Goal: Transaction & Acquisition: Purchase product/service

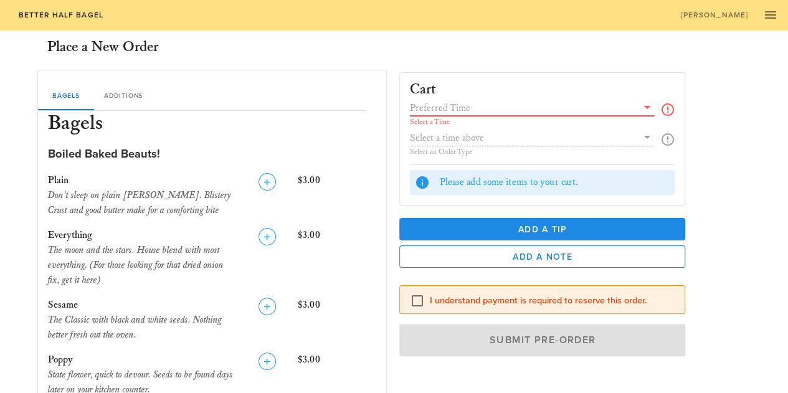
click at [504, 102] on input "text" at bounding box center [523, 108] width 227 height 16
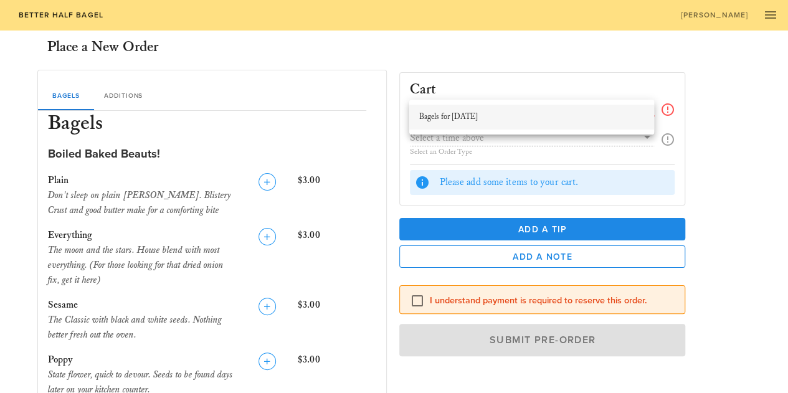
click at [536, 117] on div "Bagels for [DATE]" at bounding box center [531, 117] width 225 height 10
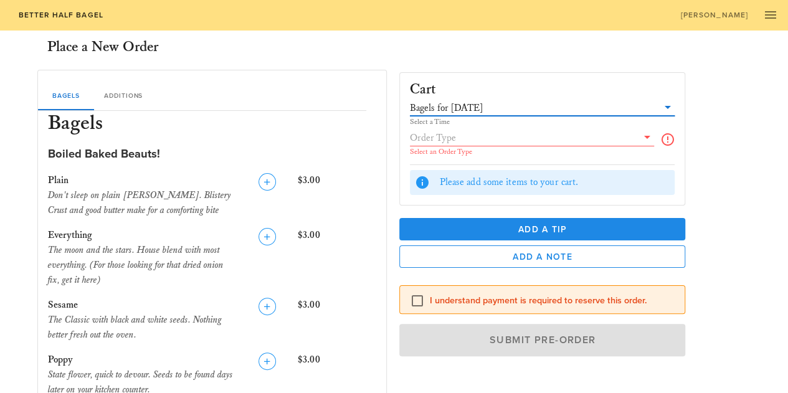
click at [498, 144] on input "text" at bounding box center [523, 138] width 227 height 16
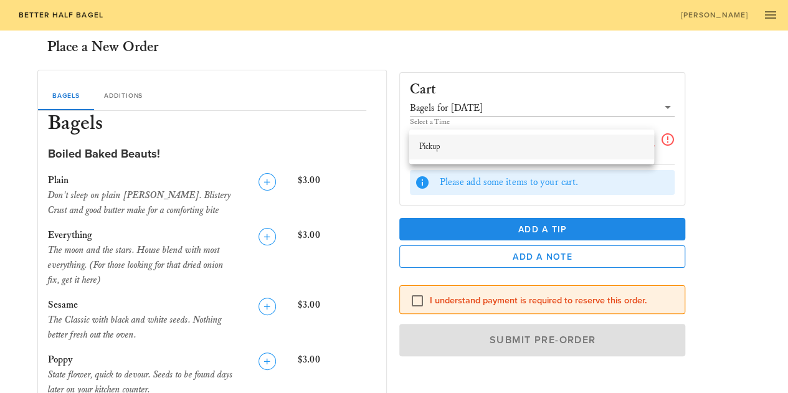
click at [490, 144] on div "Pickup" at bounding box center [531, 147] width 225 height 10
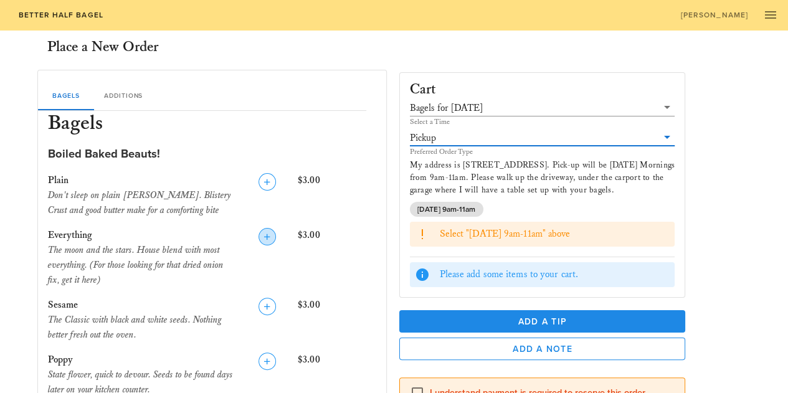
click at [267, 234] on icon "button" at bounding box center [267, 236] width 15 height 15
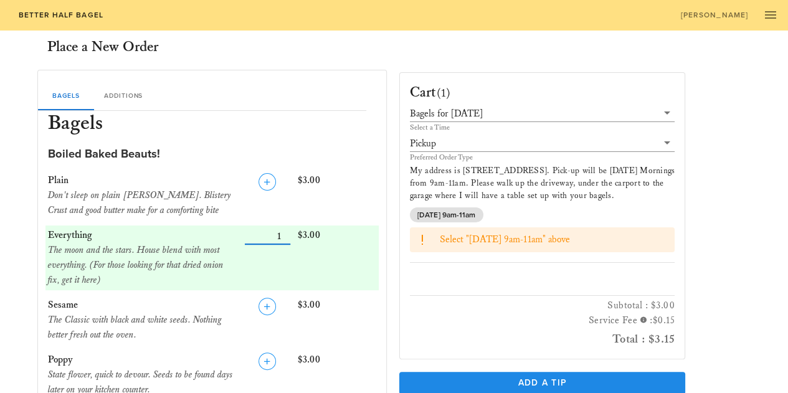
click at [267, 234] on input "Number" at bounding box center [267, 236] width 45 height 16
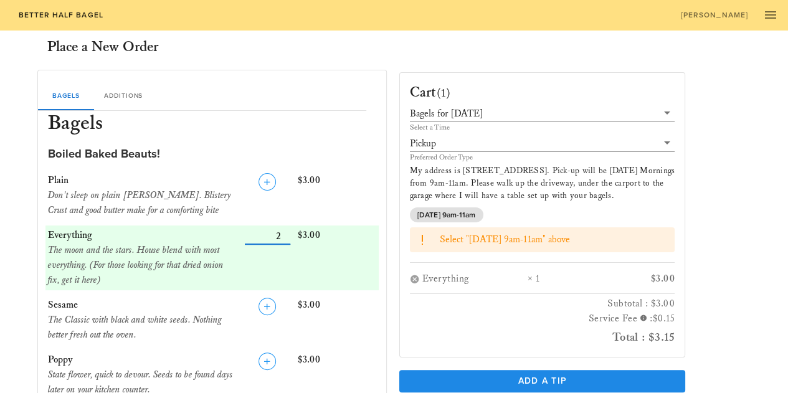
type input "2"
click at [284, 232] on input "Number" at bounding box center [267, 236] width 45 height 16
click at [269, 178] on icon "button" at bounding box center [267, 182] width 15 height 15
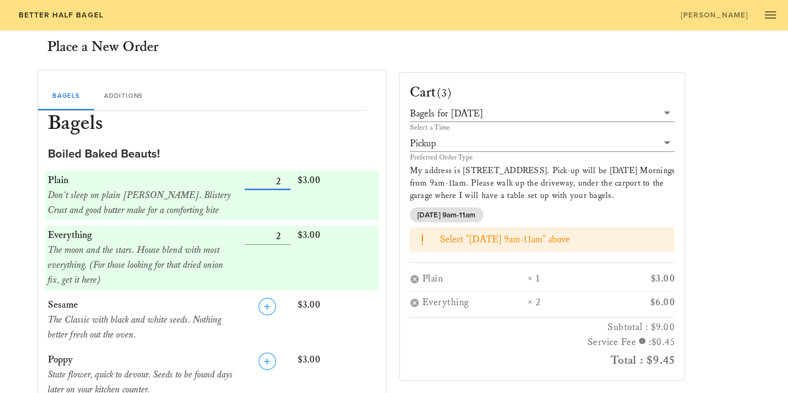
click at [288, 180] on input "Number" at bounding box center [267, 181] width 45 height 16
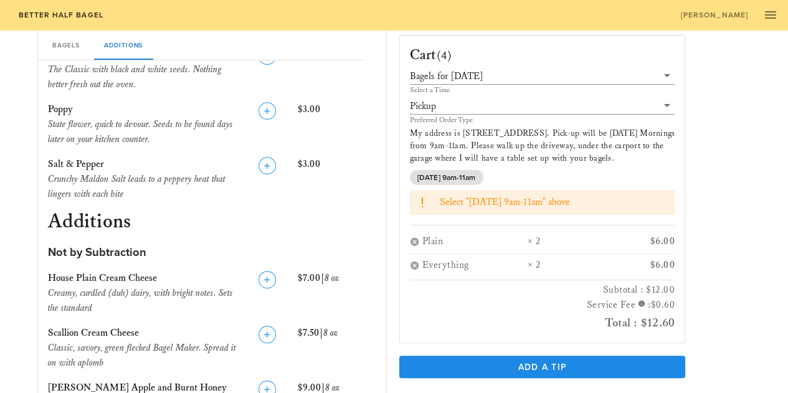
scroll to position [374, 0]
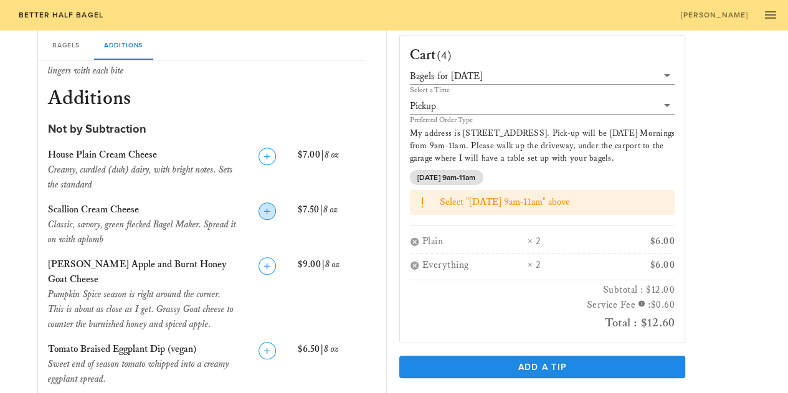
click at [266, 210] on icon "button" at bounding box center [267, 211] width 15 height 15
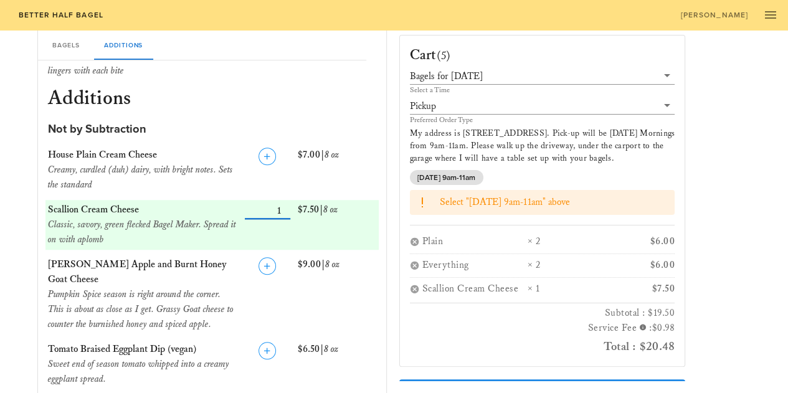
scroll to position [436, 0]
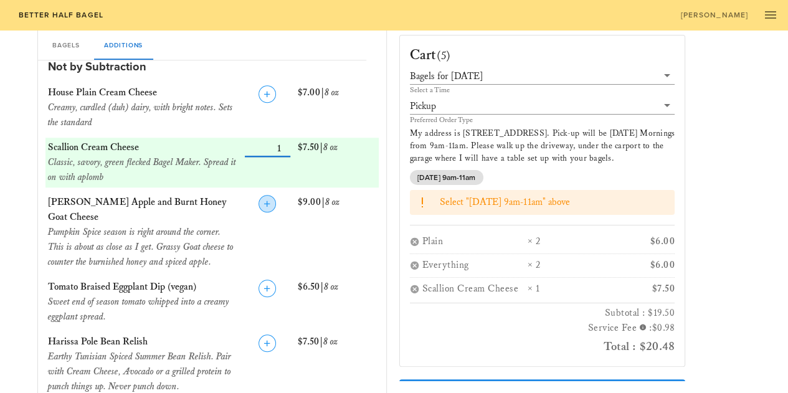
click at [264, 209] on icon "button" at bounding box center [267, 203] width 15 height 15
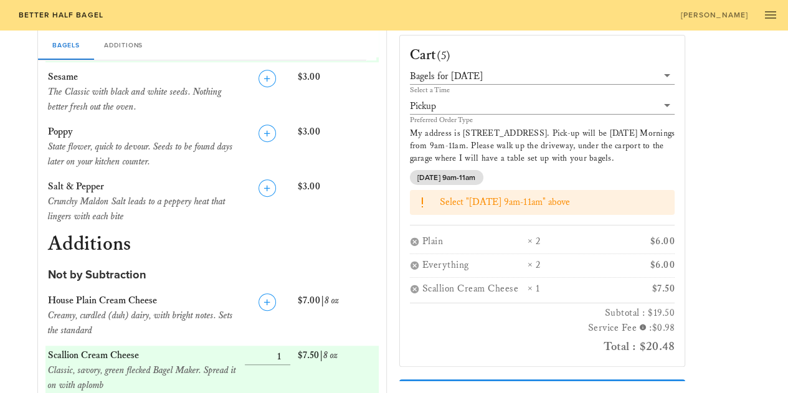
scroll to position [79, 0]
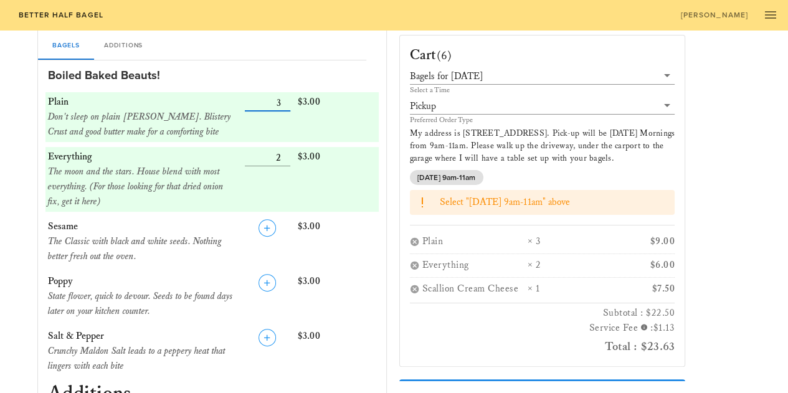
type input "3"
click at [284, 101] on input "Number" at bounding box center [267, 103] width 45 height 16
type input "3"
click at [285, 154] on input "Number" at bounding box center [267, 158] width 45 height 16
click at [264, 225] on icon "button" at bounding box center [267, 228] width 15 height 15
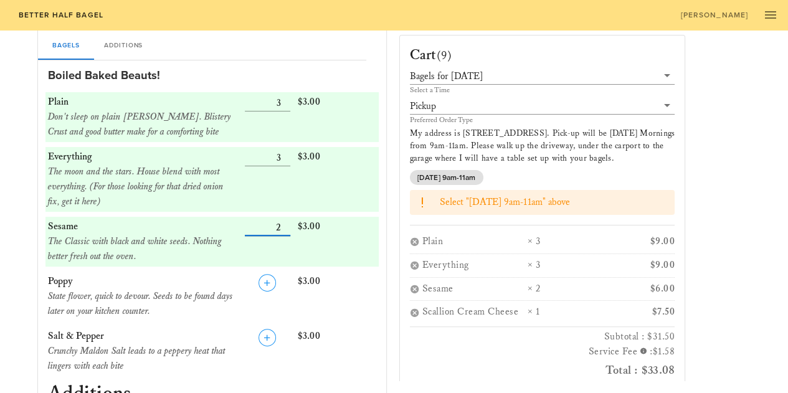
type input "2"
click at [285, 223] on input "Number" at bounding box center [267, 227] width 45 height 16
click at [282, 153] on input "Number" at bounding box center [267, 158] width 45 height 16
click at [288, 161] on input "Number" at bounding box center [267, 158] width 45 height 16
type input "2"
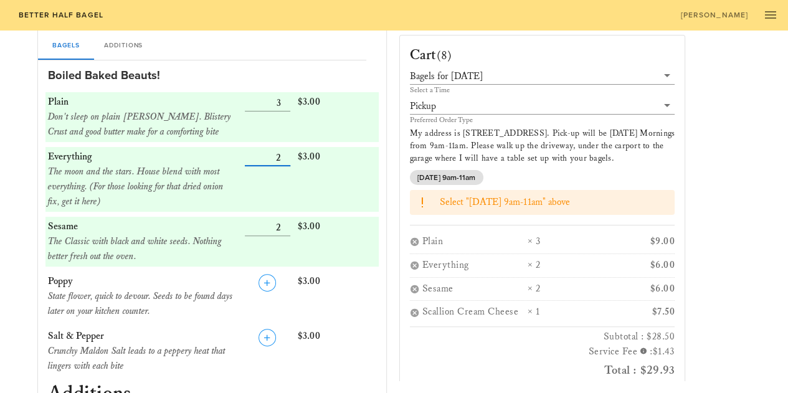
click at [287, 161] on input "Number" at bounding box center [267, 158] width 45 height 16
type input "2"
click at [284, 108] on input "Number" at bounding box center [267, 103] width 45 height 16
click at [444, 71] on div "Bagels for [DATE]" at bounding box center [446, 76] width 73 height 11
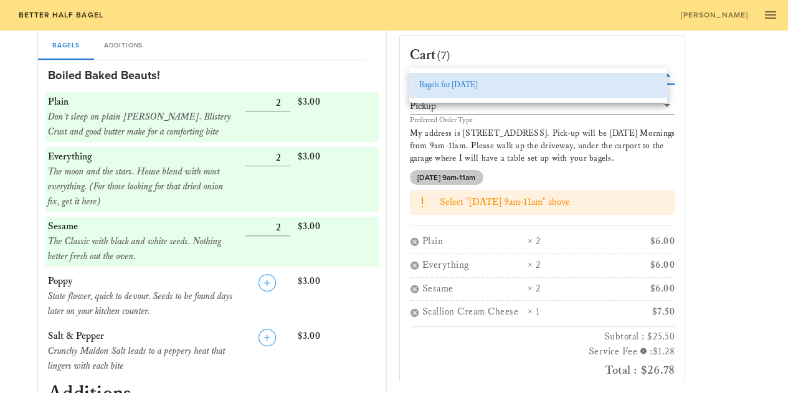
click at [449, 170] on span "[DATE] 9am-11am" at bounding box center [447, 177] width 59 height 15
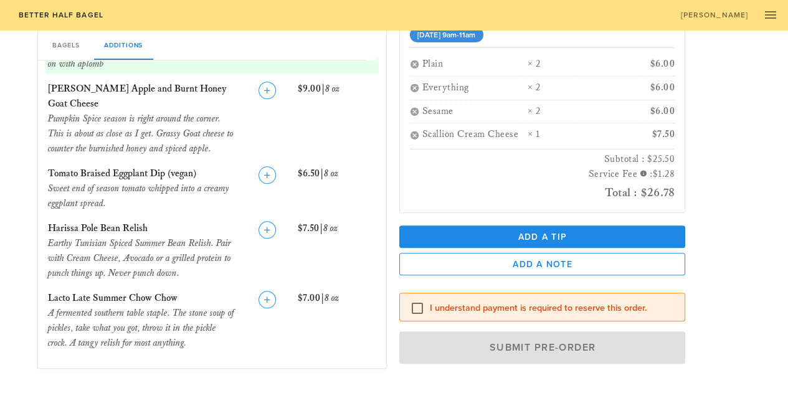
scroll to position [577, 0]
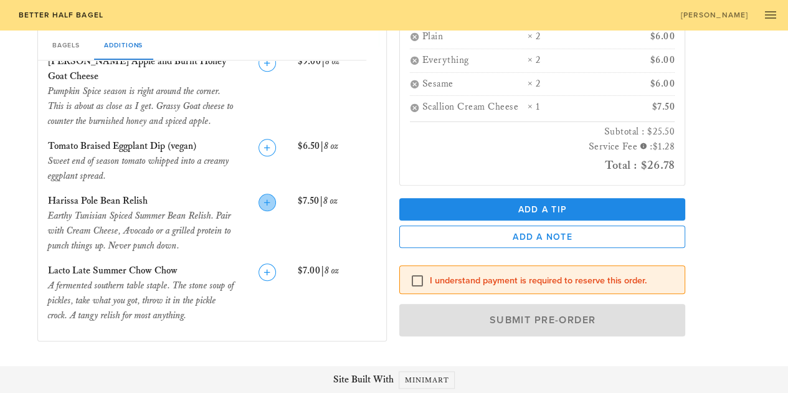
click at [265, 206] on icon "button" at bounding box center [267, 202] width 15 height 15
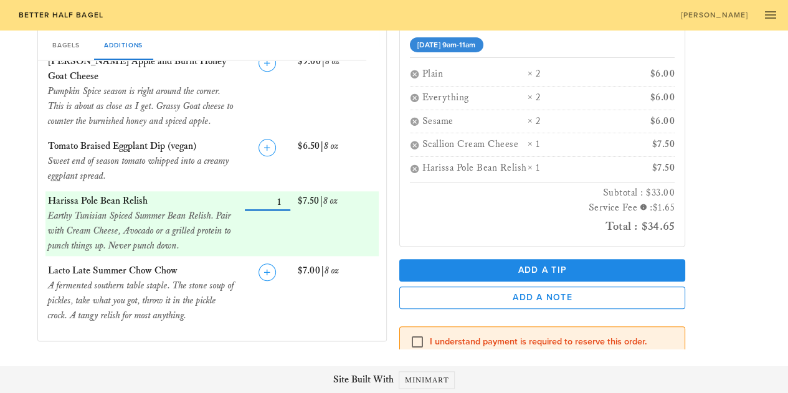
scroll to position [175, 0]
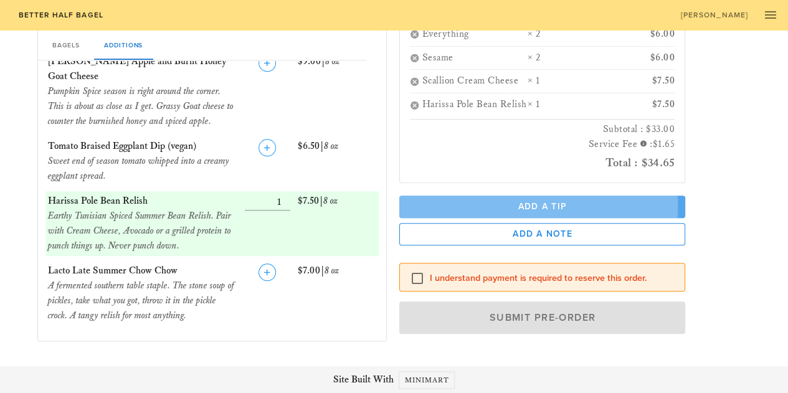
click at [528, 196] on button "Add a Tip" at bounding box center [543, 207] width 287 height 22
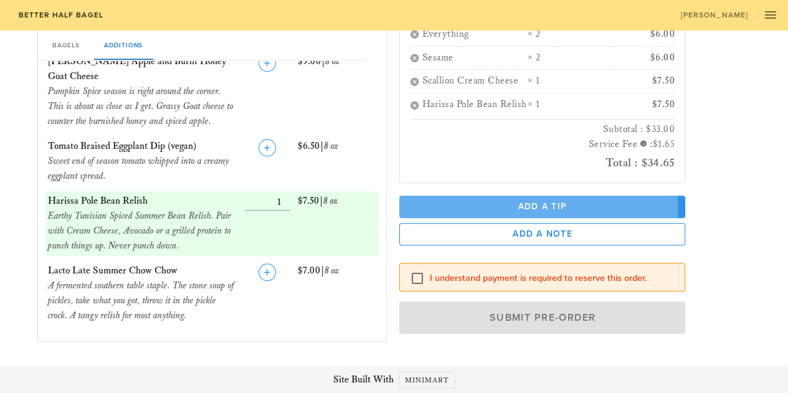
scroll to position [224, 0]
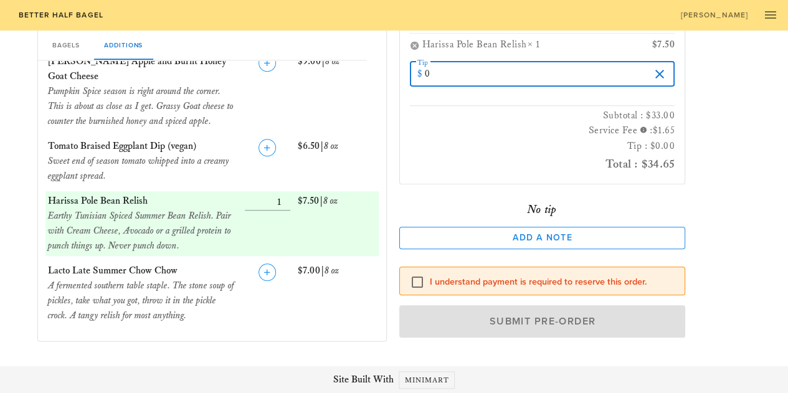
drag, startPoint x: 484, startPoint y: 92, endPoint x: 400, endPoint y: 89, distance: 83.6
type input "3"
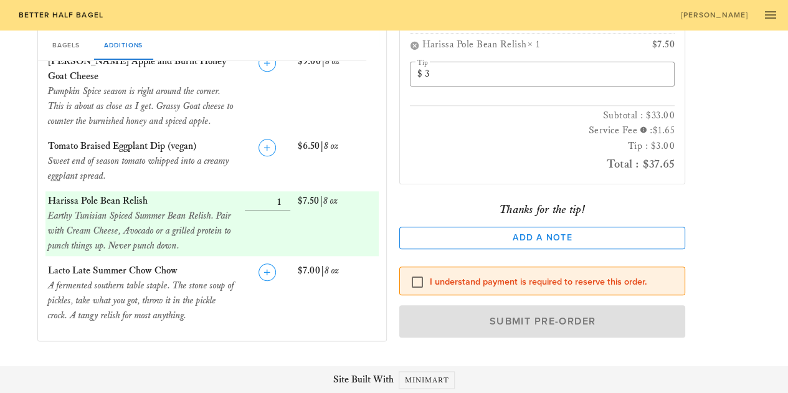
scroll to position [238, 0]
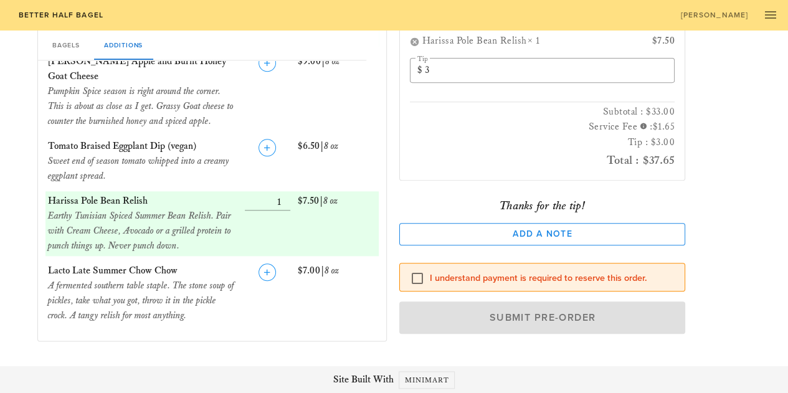
click at [448, 287] on div "I understand payment is required to reserve this order." at bounding box center [543, 277] width 287 height 29
click at [415, 279] on div at bounding box center [417, 278] width 21 height 21
checkbox input "true"
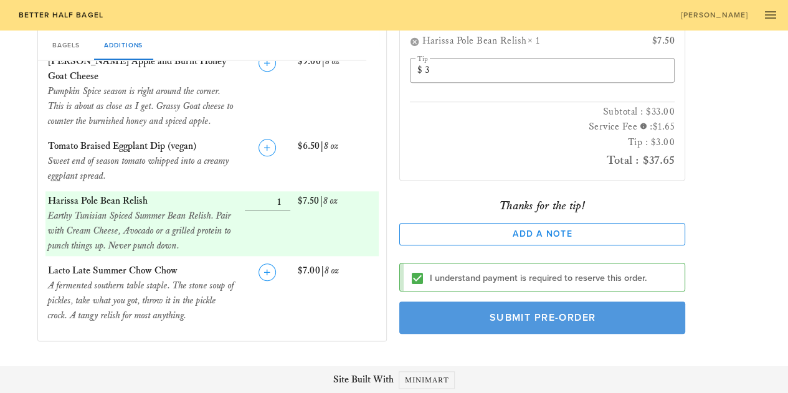
click at [499, 315] on span "Submit Pre-Order" at bounding box center [543, 318] width 258 height 12
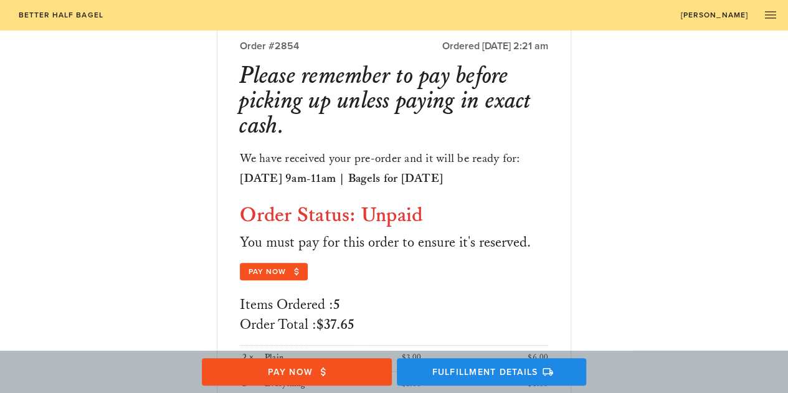
scroll to position [125, 0]
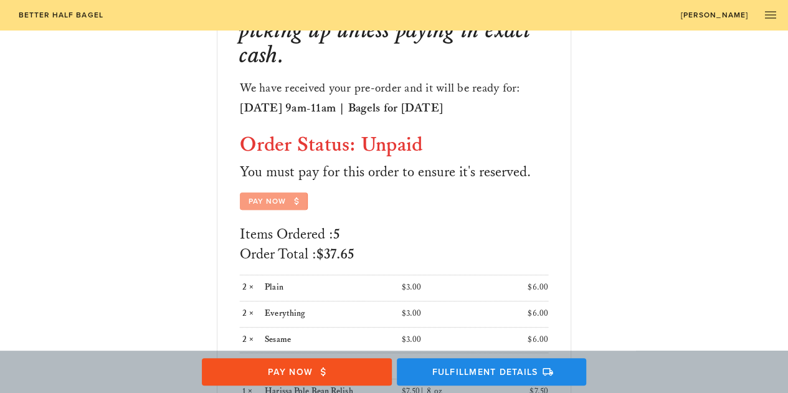
click at [273, 201] on span "Pay Now" at bounding box center [274, 201] width 52 height 11
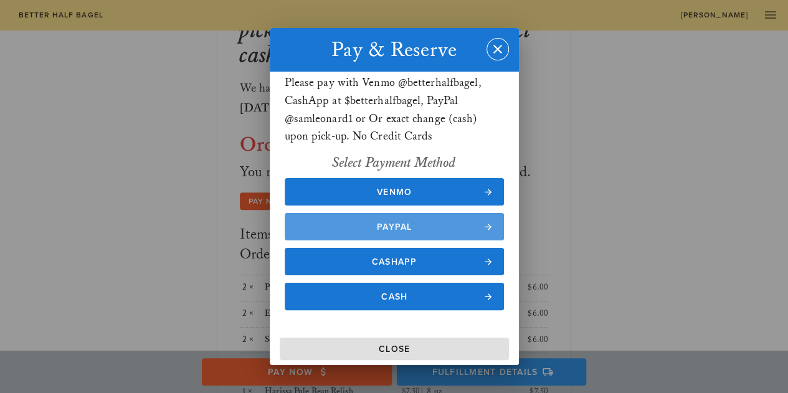
click at [387, 226] on span "Paypal" at bounding box center [394, 227] width 195 height 11
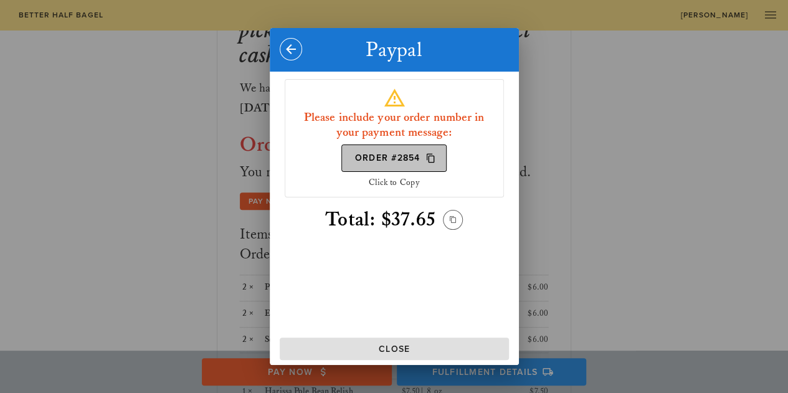
click at [400, 165] on button "Order #2854" at bounding box center [394, 158] width 105 height 27
click at [399, 110] on h3 "Please include your order number in your payment message:" at bounding box center [394, 125] width 203 height 30
click at [391, 183] on div "Click to Copy" at bounding box center [394, 183] width 203 height 12
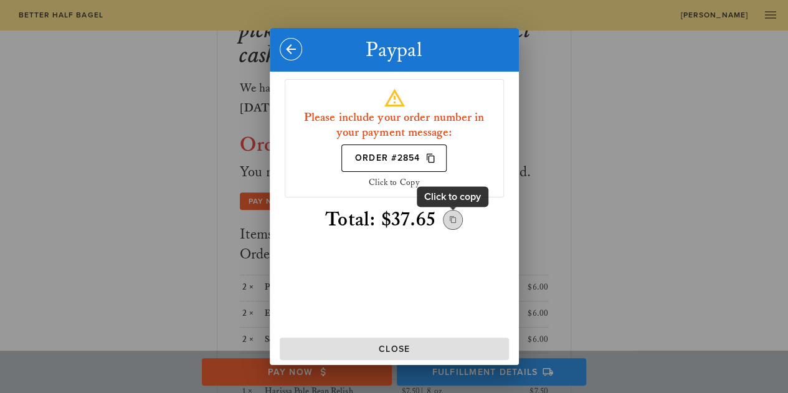
click at [459, 223] on span "Copy Total" at bounding box center [453, 219] width 19 height 11
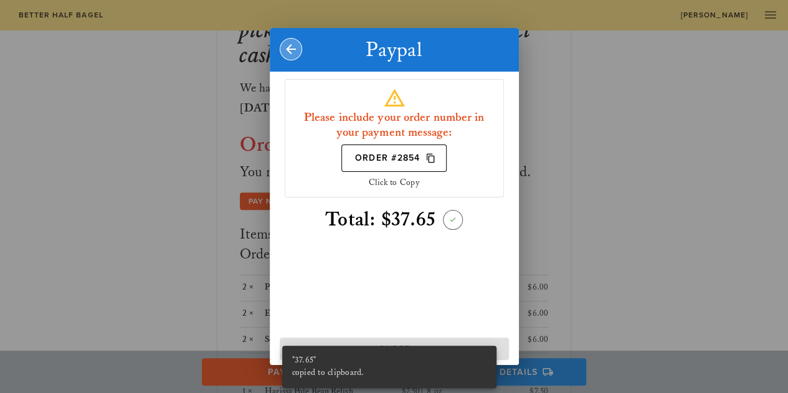
click at [297, 50] on icon "button" at bounding box center [291, 49] width 15 height 15
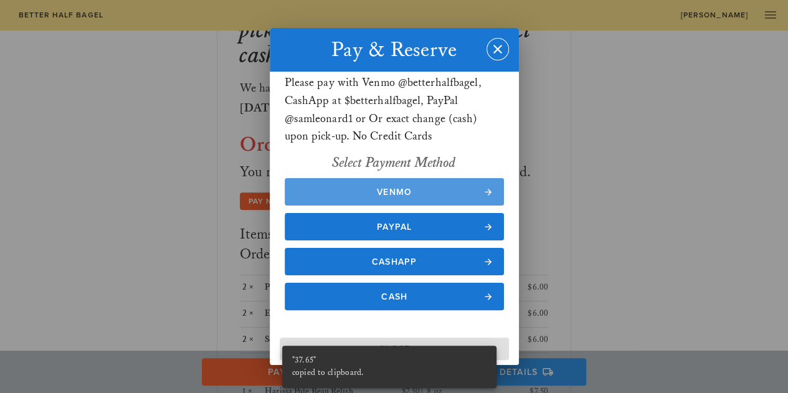
click at [381, 196] on span "Venmo" at bounding box center [394, 192] width 195 height 11
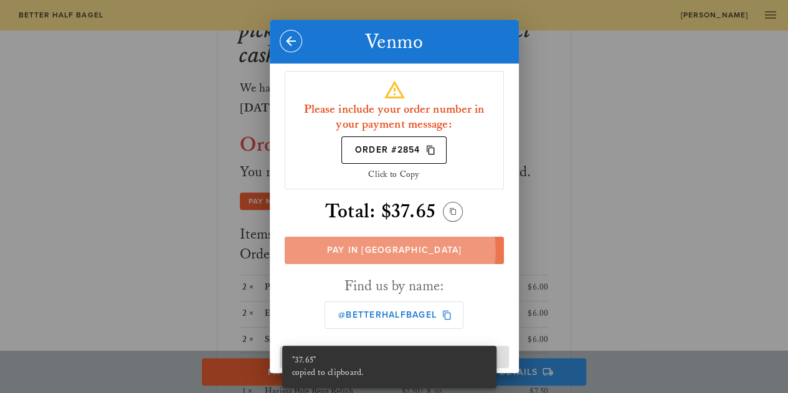
click at [407, 246] on span "Pay in [GEOGRAPHIC_DATA]" at bounding box center [394, 250] width 195 height 11
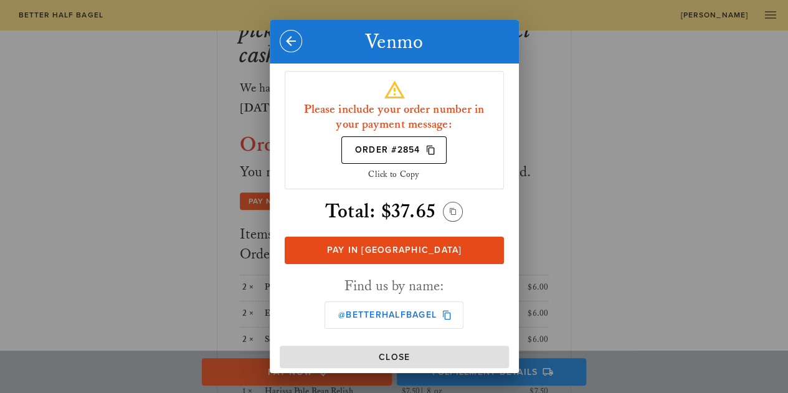
click at [382, 173] on div "Click to Copy" at bounding box center [394, 175] width 203 height 12
click at [429, 154] on icon "Order #2854" at bounding box center [431, 150] width 11 height 11
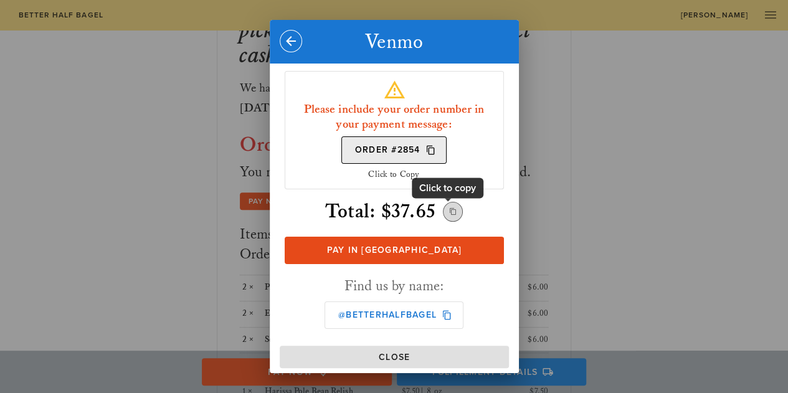
click at [448, 208] on icon "Copy Total" at bounding box center [453, 211] width 11 height 11
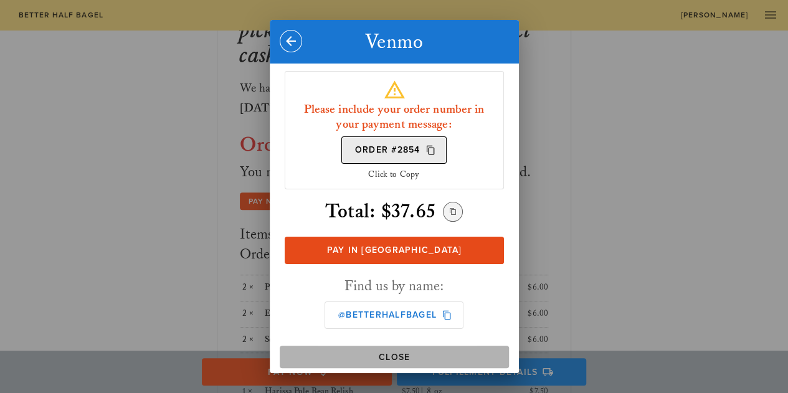
click at [426, 361] on span "Close" at bounding box center [394, 357] width 219 height 11
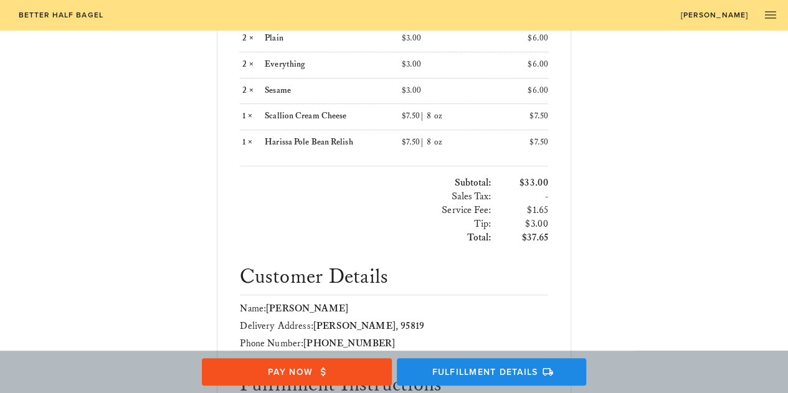
scroll to position [187, 0]
